Goal: Information Seeking & Learning: Find specific fact

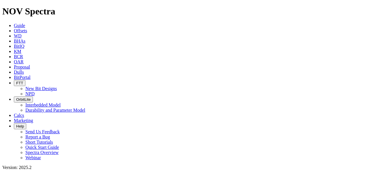
click at [27, 28] on link "Offsets" at bounding box center [20, 30] width 13 height 5
paste input "MKNAI14441"
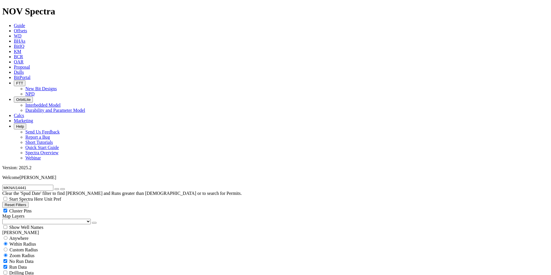
click at [36, 171] on input "MKNAI14441" at bounding box center [27, 188] width 51 height 6
paste input "Rig NB-217"
type input "Rig NB-217"
click at [57, 171] on icon "button" at bounding box center [57, 189] width 0 height 0
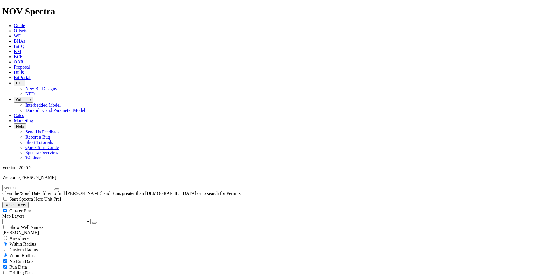
click at [43, 171] on input "text" at bounding box center [27, 188] width 51 height 6
paste input "[PERSON_NAME]-06H"
type input "[PERSON_NAME]-06H"
click at [57, 171] on icon "button" at bounding box center [57, 189] width 0 height 0
click at [42, 171] on input "text" at bounding box center [27, 188] width 51 height 6
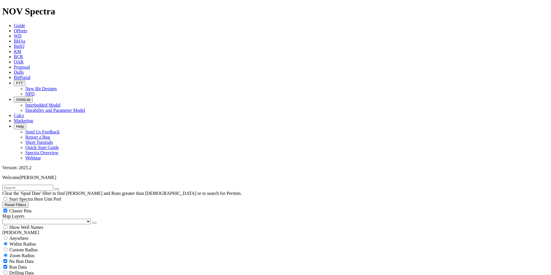
paste input "Alaa-06H"
type input "Alaa-06H"
click at [59, 171] on button "button" at bounding box center [56, 189] width 5 height 2
click at [44, 171] on input "text" at bounding box center [27, 188] width 51 height 6
paste input "[DEMOGRAPHIC_DATA] North West-08H"
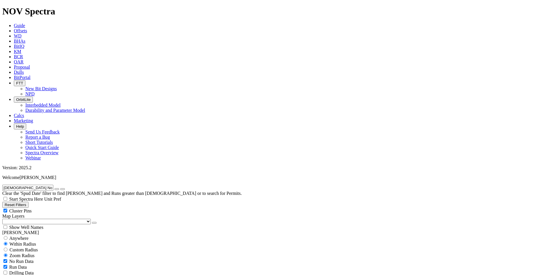
type input "[DEMOGRAPHIC_DATA] North West-08H"
click at [57, 171] on icon "button" at bounding box center [57, 189] width 0 height 0
drag, startPoint x: 122, startPoint y: 56, endPoint x: 142, endPoint y: 95, distance: 43.7
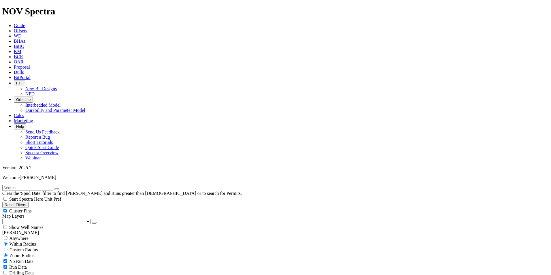
drag, startPoint x: 144, startPoint y: 98, endPoint x: 116, endPoint y: 46, distance: 58.5
drag, startPoint x: 116, startPoint y: 46, endPoint x: 111, endPoint y: 44, distance: 5.5
drag, startPoint x: 111, startPoint y: 45, endPoint x: 146, endPoint y: 97, distance: 62.7
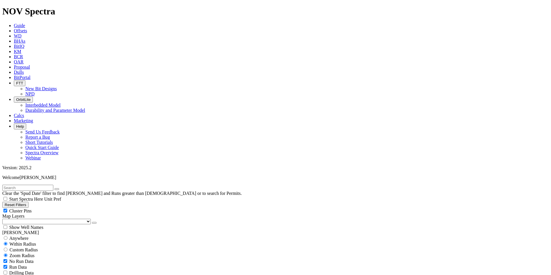
drag, startPoint x: 146, startPoint y: 97, endPoint x: 113, endPoint y: 45, distance: 61.2
